Goal: Find specific page/section: Find specific page/section

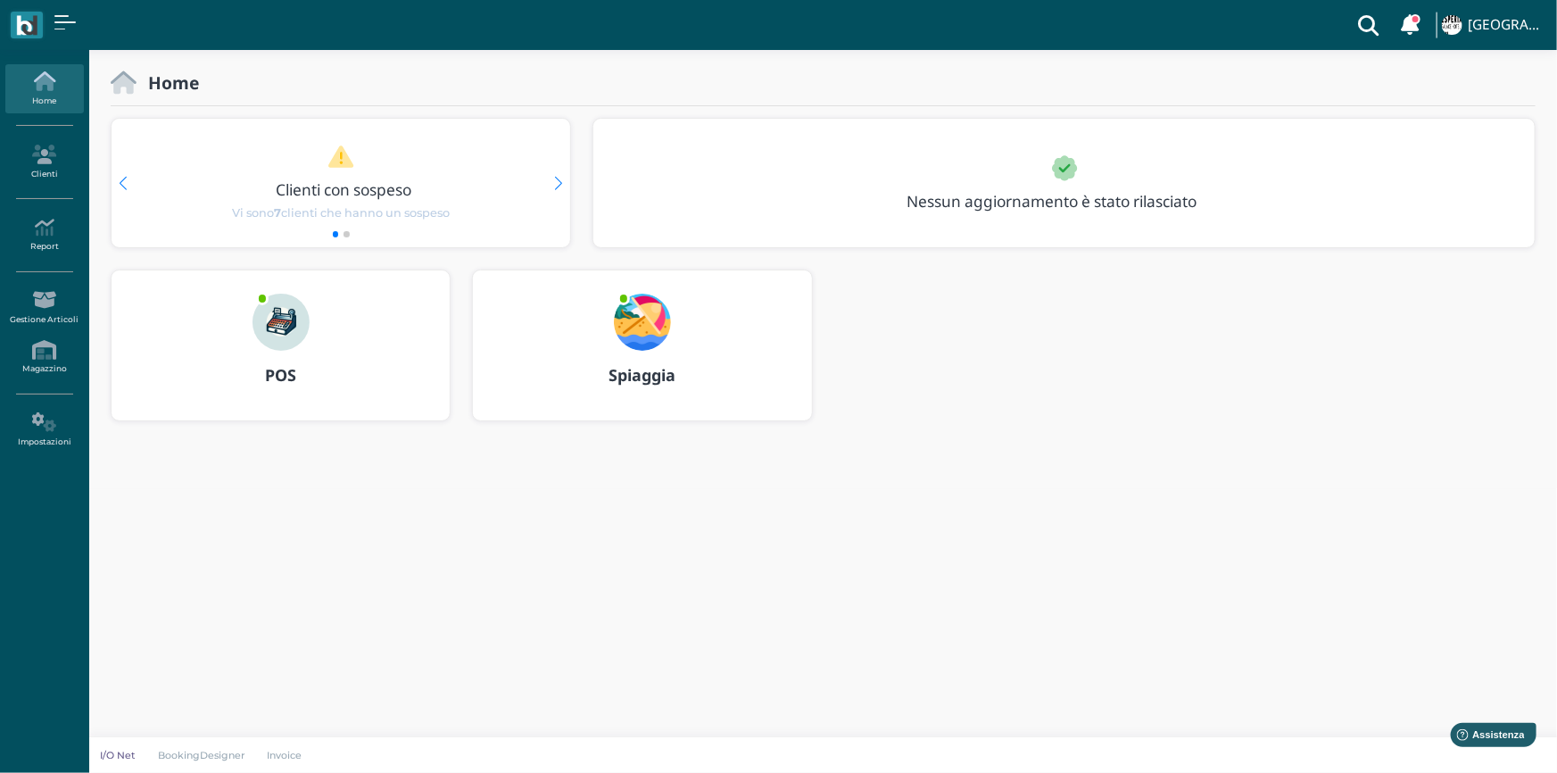
click at [266, 336] on img at bounding box center [281, 322] width 57 height 57
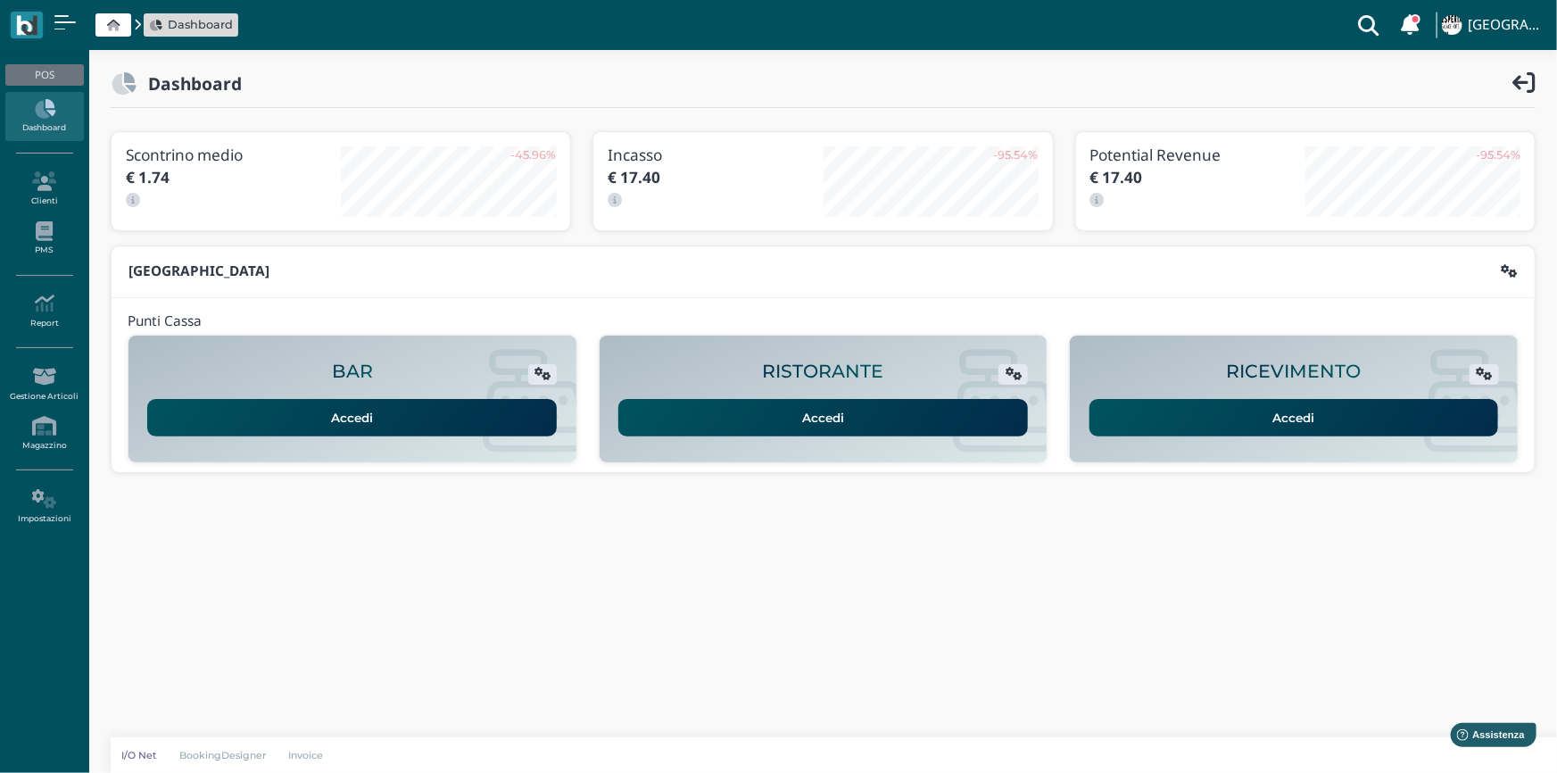
click at [1285, 422] on link "Accedi" at bounding box center [1295, 417] width 410 height 37
